Goal: Navigation & Orientation: Find specific page/section

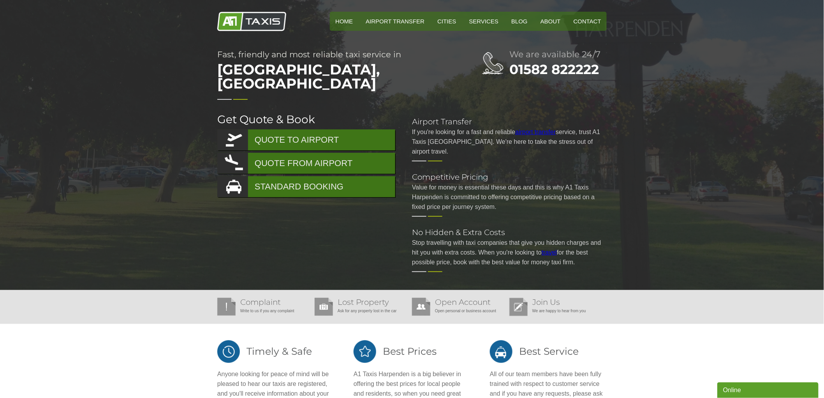
scroll to position [348, 0]
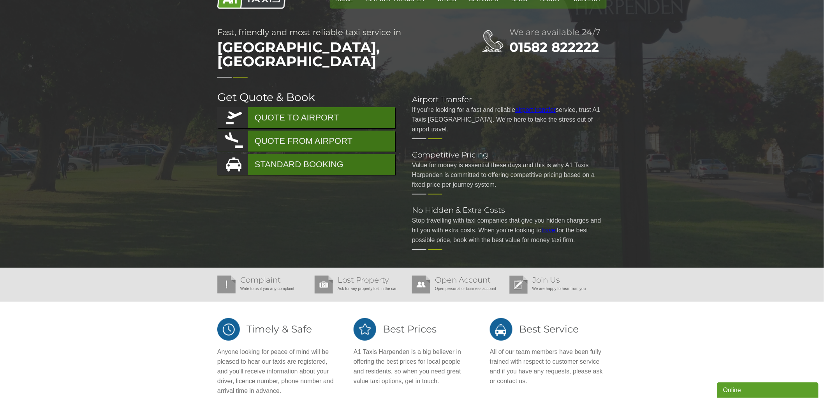
scroll to position [0, 0]
